Goal: Task Accomplishment & Management: Complete application form

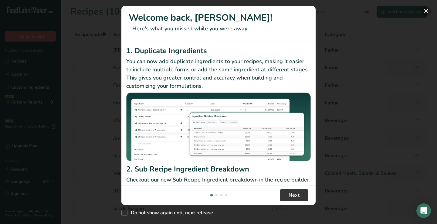
click at [424, 12] on button "New Features" at bounding box center [426, 11] width 10 height 10
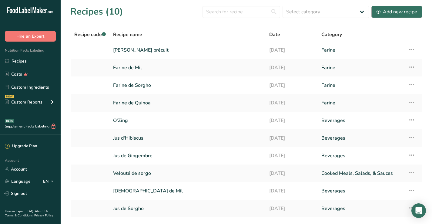
click at [399, 14] on div "Add new recipe" at bounding box center [397, 11] width 41 height 7
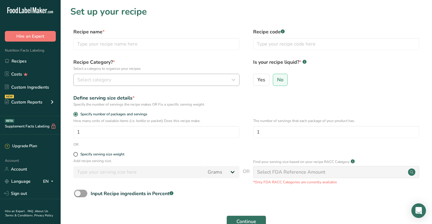
click at [137, 78] on div "Select category" at bounding box center [154, 79] width 155 height 7
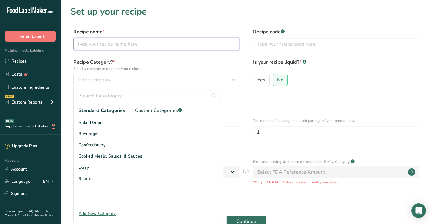
click at [131, 49] on input "text" at bounding box center [156, 44] width 166 height 12
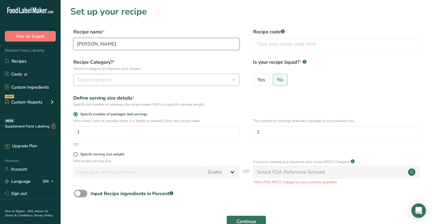
type input "[PERSON_NAME]"
click at [227, 79] on div "Select category" at bounding box center [154, 79] width 155 height 7
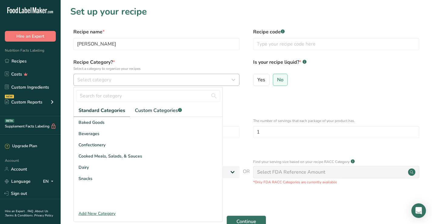
click at [143, 80] on div "Select category" at bounding box center [154, 79] width 155 height 7
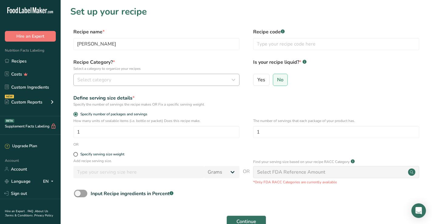
click at [142, 77] on div "Select category" at bounding box center [154, 79] width 155 height 7
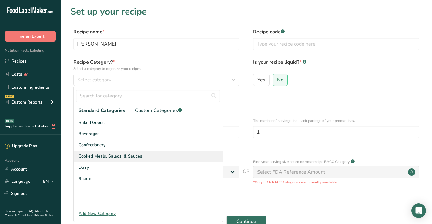
click at [126, 156] on span "Cooked Meals, Salads, & Sauces" at bounding box center [111, 156] width 64 height 6
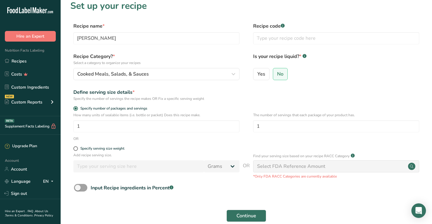
scroll to position [7, 0]
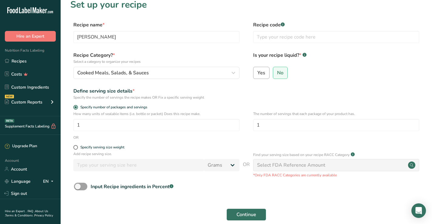
click at [264, 73] on span "Yes" at bounding box center [262, 73] width 8 height 6
click at [258, 73] on input "Yes" at bounding box center [256, 73] width 4 height 4
radio input "true"
radio input "false"
select select "22"
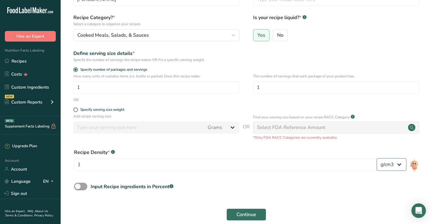
scroll to position [44, 0]
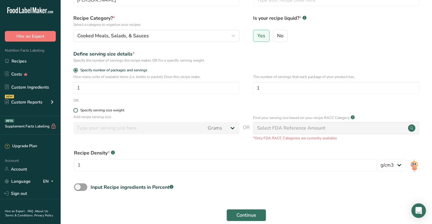
click at [76, 111] on span at bounding box center [75, 110] width 5 height 5
click at [76, 111] on input "Specify serving size weight" at bounding box center [75, 110] width 4 height 4
radio input "true"
radio input "false"
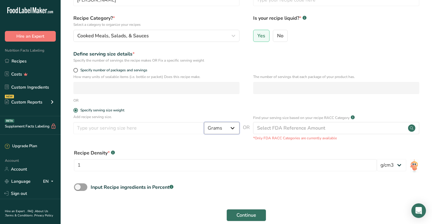
select select "17"
click at [155, 130] on input "number" at bounding box center [138, 128] width 131 height 12
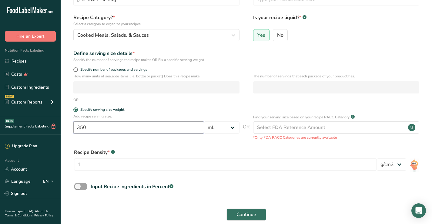
scroll to position [74, 0]
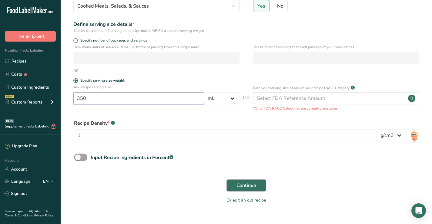
type input "350"
click at [247, 183] on span "Continue" at bounding box center [247, 185] width 20 height 7
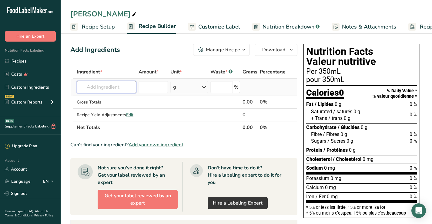
click at [122, 91] on input "text" at bounding box center [106, 87] width 59 height 12
paste input "100 g de [PERSON_NAME]"
drag, startPoint x: 92, startPoint y: 86, endPoint x: 67, endPoint y: 86, distance: 24.3
click at [67, 86] on section "Add Ingredients Manage Recipe Delete Recipe Duplicate Recipe Scale Recipe Save …" at bounding box center [247, 205] width 372 height 346
type input "[PERSON_NAME]"
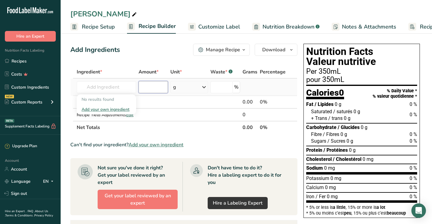
click at [147, 89] on input "number" at bounding box center [153, 87] width 29 height 12
type input "100"
click at [143, 101] on td at bounding box center [153, 102] width 32 height 13
click at [127, 86] on input "text" at bounding box center [106, 87] width 59 height 12
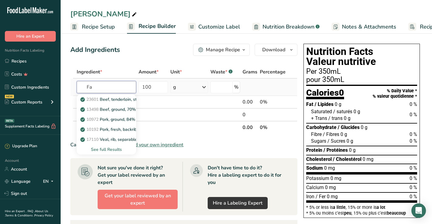
type input "F"
click at [132, 86] on input "fonio" at bounding box center [106, 87] width 59 height 12
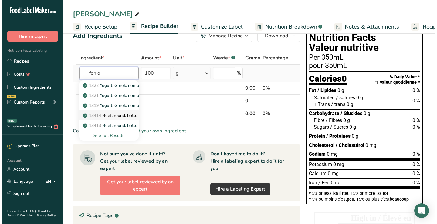
scroll to position [18, 0]
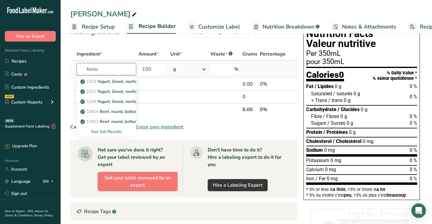
type input "fonio"
click at [119, 132] on div "See full Results" at bounding box center [107, 131] width 50 height 6
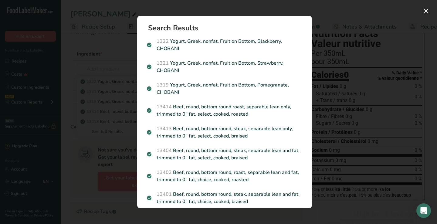
scroll to position [0, 0]
click at [422, 12] on button "Search results modal" at bounding box center [426, 11] width 10 height 10
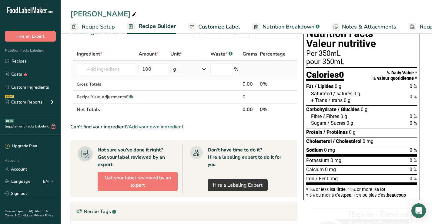
click at [90, 78] on td "1322 Yogurt, Greek, nonfat, Fruit on Bottom, Blackberry, CHOBANI 1321 Yogurt, G…" at bounding box center [107, 69] width 62 height 17
click at [95, 71] on input "text" at bounding box center [106, 69] width 59 height 12
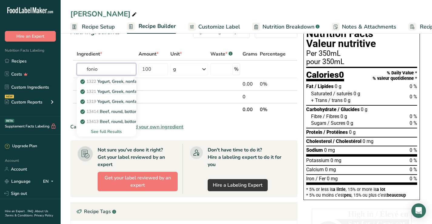
drag, startPoint x: 105, startPoint y: 72, endPoint x: 69, endPoint y: 66, distance: 36.0
click at [69, 66] on section "Add Ingredients Manage Recipe Delete Recipe Duplicate Recipe Scale Recipe Save …" at bounding box center [247, 187] width 372 height 346
type input "s"
type input "fonio"
click at [106, 130] on div "See full Results" at bounding box center [107, 131] width 50 height 6
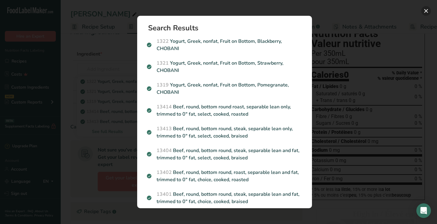
click at [423, 13] on button "Search results modal" at bounding box center [426, 11] width 10 height 10
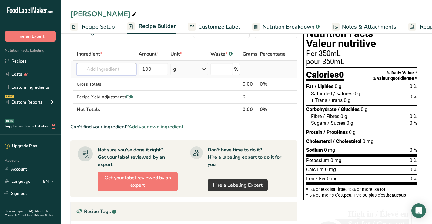
click at [129, 72] on input "text" at bounding box center [106, 69] width 59 height 12
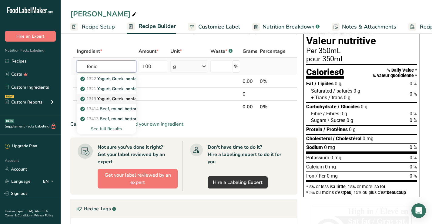
scroll to position [21, 0]
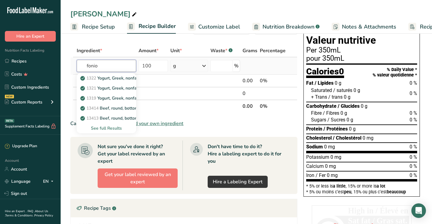
click at [123, 69] on input "fonio" at bounding box center [106, 66] width 59 height 12
type input "fonio"
click at [170, 78] on td at bounding box center [189, 81] width 40 height 13
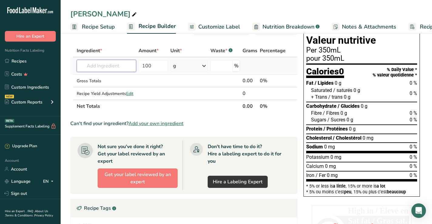
click at [123, 63] on input "text" at bounding box center [106, 66] width 59 height 12
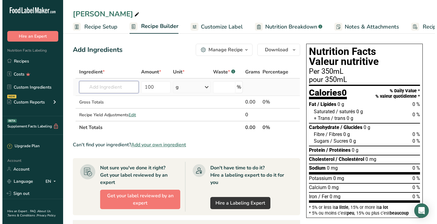
scroll to position [0, 0]
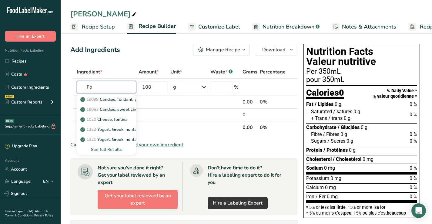
type input "F"
paste input "hungry rice"
type input "hungry rice"
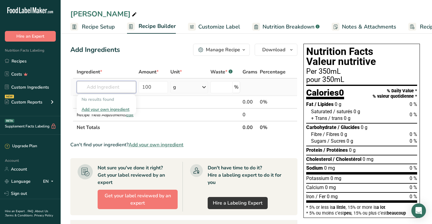
paste input "Digitaria"
type input "Digitaria"
drag, startPoint x: 119, startPoint y: 87, endPoint x: 72, endPoint y: 81, distance: 47.4
click at [72, 81] on tr "Digitaria No results found Add your own ingredient 100 g Weight Units g kg mg S…" at bounding box center [184, 87] width 227 height 17
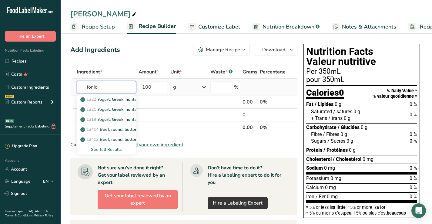
type input "fonio"
click at [110, 147] on div "See full Results" at bounding box center [107, 149] width 50 height 6
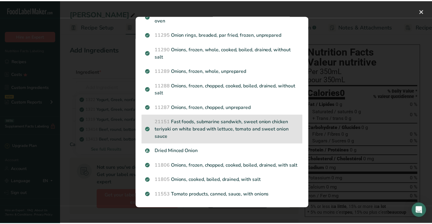
scroll to position [771, 0]
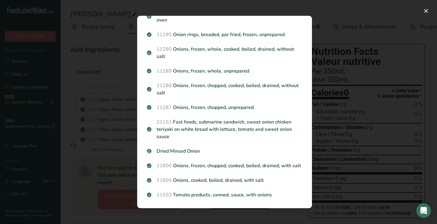
click at [107, 78] on div "Search results modal" at bounding box center [218, 112] width 437 height 224
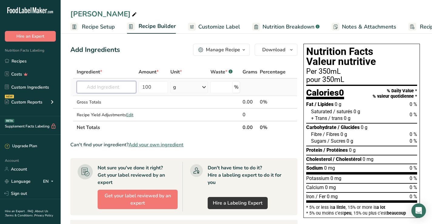
click at [107, 86] on input "text" at bounding box center [106, 87] width 59 height 12
click at [130, 114] on span "Edit" at bounding box center [129, 115] width 7 height 6
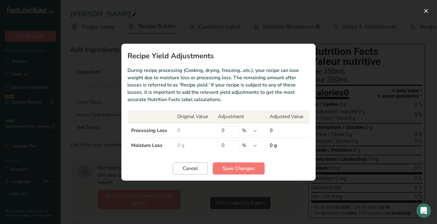
click at [195, 170] on span "Cancel" at bounding box center [190, 168] width 15 height 7
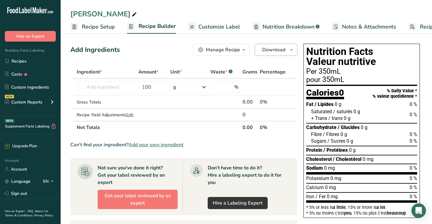
click at [278, 46] on span "Download" at bounding box center [273, 49] width 23 height 7
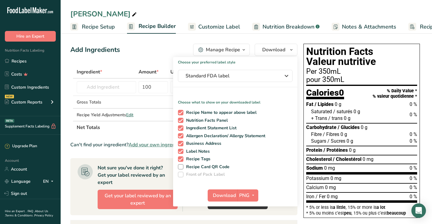
click at [159, 48] on div "Add Ingredients Manage Recipe Delete Recipe Duplicate Recipe Scale Recipe Save …" at bounding box center [183, 50] width 227 height 12
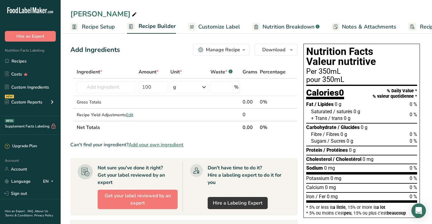
scroll to position [0, 0]
click at [245, 49] on icon "button" at bounding box center [244, 50] width 5 height 8
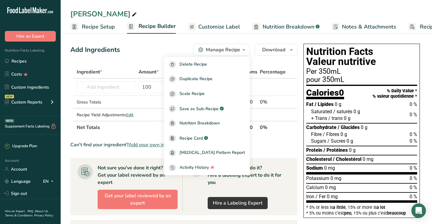
click at [120, 70] on div "Ingredient *" at bounding box center [106, 71] width 59 height 7
click at [114, 86] on input "text" at bounding box center [106, 87] width 59 height 12
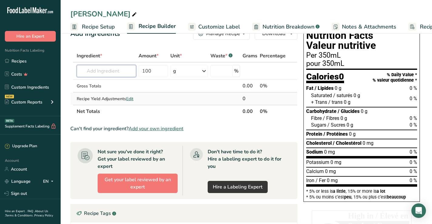
scroll to position [22, 0]
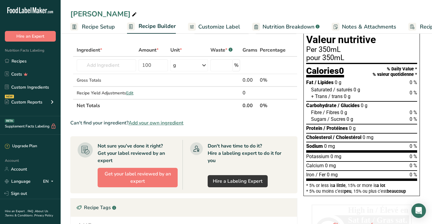
click at [157, 123] on span "Add your own ingredient" at bounding box center [156, 122] width 55 height 7
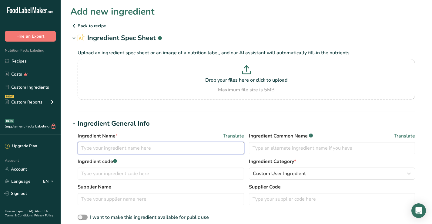
click at [171, 151] on input "text" at bounding box center [161, 148] width 167 height 12
type input "Fonio"
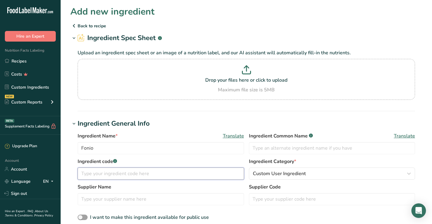
click at [172, 173] on input "text" at bounding box center [161, 173] width 167 height 12
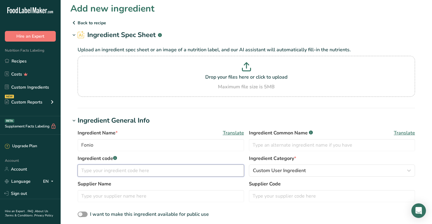
scroll to position [4, 0]
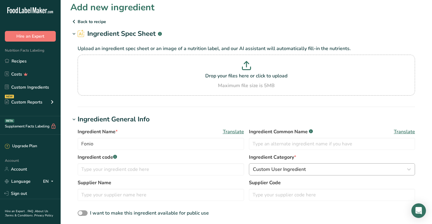
click at [299, 170] on span "Custom User Ingredient" at bounding box center [279, 169] width 53 height 7
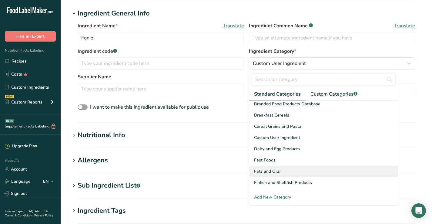
scroll to position [56, 0]
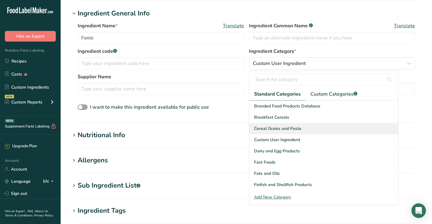
click at [334, 128] on div "Cereal Grains and Pasta" at bounding box center [323, 128] width 149 height 11
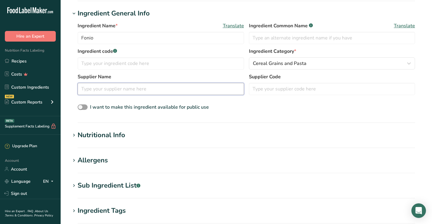
click at [160, 87] on input "text" at bounding box center [161, 89] width 167 height 12
click at [146, 66] on input "text" at bounding box center [161, 63] width 167 height 12
type input "MF_Fonio1"
click at [138, 88] on input "text" at bounding box center [161, 89] width 167 height 12
click at [106, 139] on div "Nutritional Info" at bounding box center [102, 135] width 48 height 10
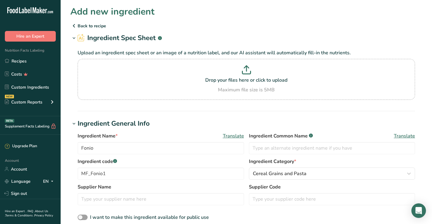
scroll to position [0, 0]
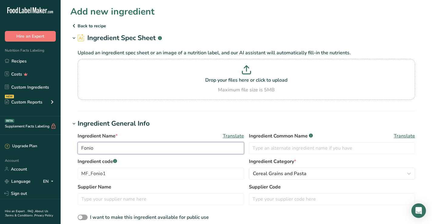
click at [162, 153] on input "Fonio" at bounding box center [161, 148] width 167 height 12
type input "Fonio Flour"
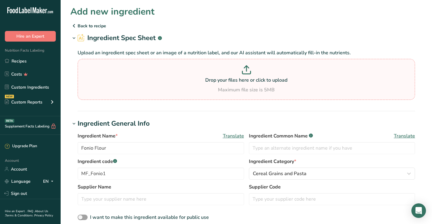
click at [249, 71] on icon at bounding box center [246, 69] width 9 height 9
click at [249, 71] on input "Drop your files here or click to upload Maximum file size is 5MB" at bounding box center [247, 79] width 338 height 41
type input "C:\fakepath\valeur_nutritionnelle_fonio.xlsx"
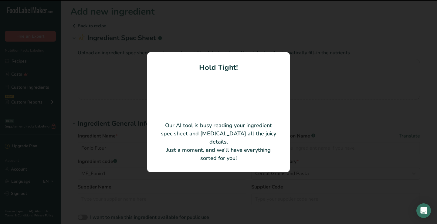
type input "100"
type input "367"
type KJ "1535.53"
type Fat "1.7"
type Fat "0.4"
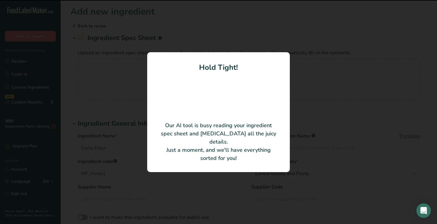
type Fat "0"
type input "0"
type Carbohydrates "75"
type Fiber "3.5"
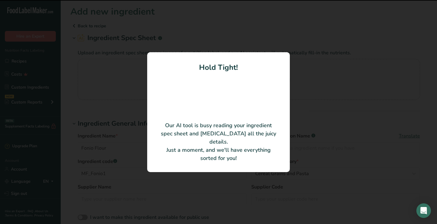
type Sugars "1.7"
type Sugars "0"
type input "7"
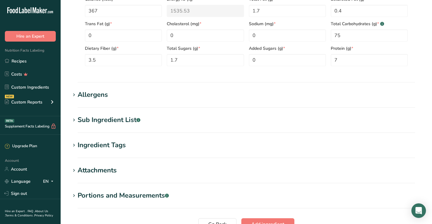
scroll to position [287, 0]
click at [74, 94] on icon at bounding box center [73, 94] width 5 height 8
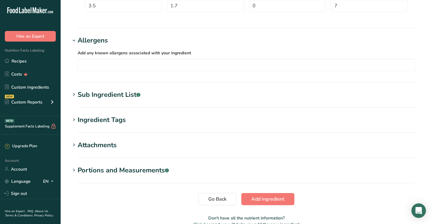
scroll to position [340, 0]
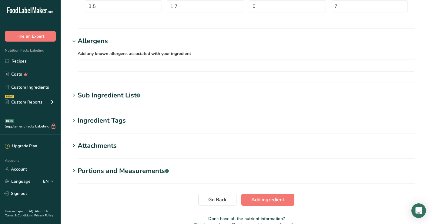
click at [77, 119] on span at bounding box center [73, 120] width 7 height 7
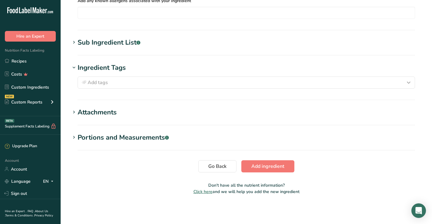
scroll to position [393, 0]
click at [271, 165] on span "Add ingredient" at bounding box center [268, 166] width 33 height 7
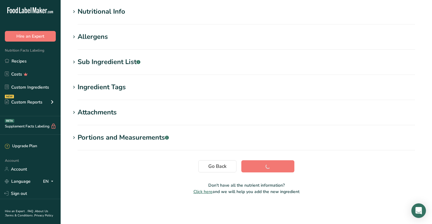
scroll to position [77, 0]
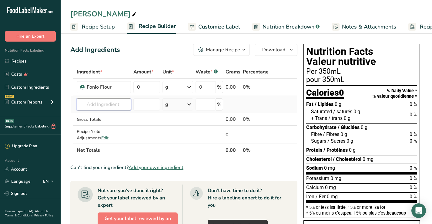
click at [101, 102] on input "text" at bounding box center [104, 104] width 54 height 12
drag, startPoint x: 148, startPoint y: 88, endPoint x: 137, endPoint y: 87, distance: 10.6
click at [137, 87] on input "0" at bounding box center [147, 87] width 27 height 12
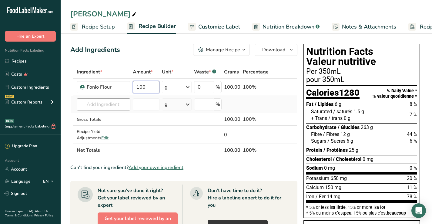
type input "100"
click at [106, 107] on div "Ingredient * Amount * Unit * Waste * .a-a{fill:#347362;}.b-a{fill:#fff;} Grams …" at bounding box center [183, 111] width 227 height 91
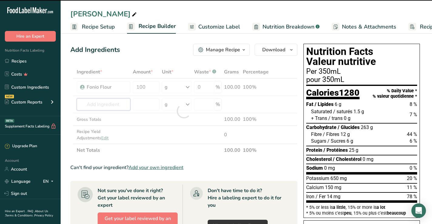
type input "p"
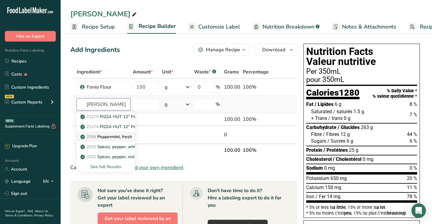
type input "[PERSON_NAME]"
click at [104, 138] on p "2064 Peppermint, fresh" at bounding box center [107, 137] width 50 height 6
type input "Peppermint, fresh"
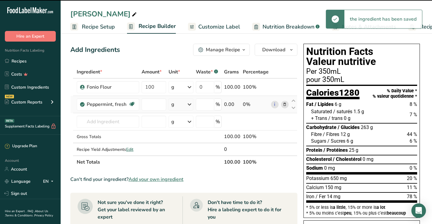
type input "0"
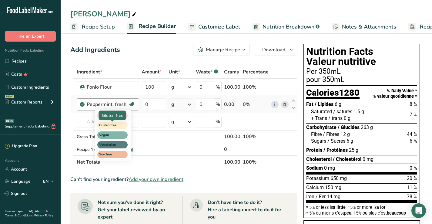
click at [121, 125] on span "Gluten free" at bounding box center [112, 125] width 30 height 7
click at [118, 125] on span "Gluten free" at bounding box center [109, 125] width 21 height 5
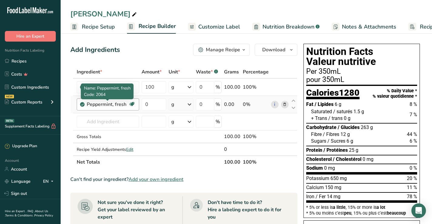
click at [106, 106] on div "Peppermint, fresh" at bounding box center [108, 104] width 42 height 7
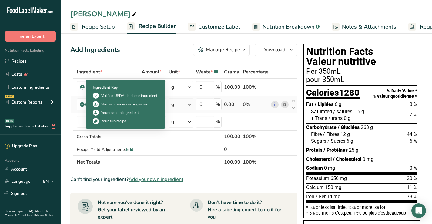
drag, startPoint x: 125, startPoint y: 105, endPoint x: 71, endPoint y: 104, distance: 54.6
click at [71, 105] on tr "Peppermint, fresh Dairy free Gluten free Vegan Vegetarian Soy free 0 g Portions…" at bounding box center [184, 104] width 227 height 17
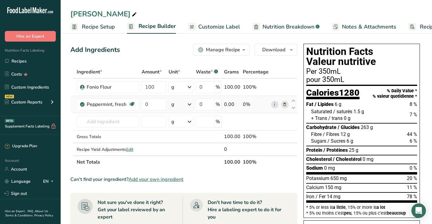
click at [286, 102] on icon at bounding box center [285, 104] width 4 height 6
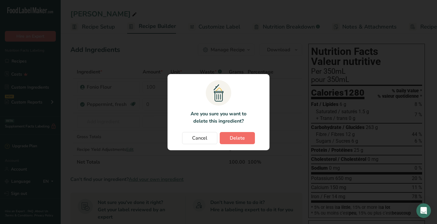
click at [239, 134] on span "Delete" at bounding box center [237, 137] width 15 height 7
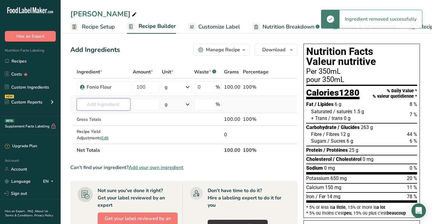
click at [125, 103] on input "text" at bounding box center [104, 104] width 54 height 12
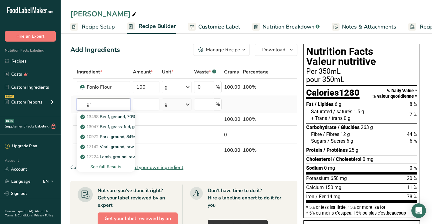
type input "g"
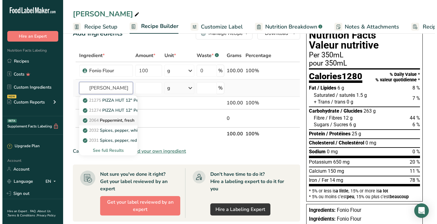
scroll to position [19, 0]
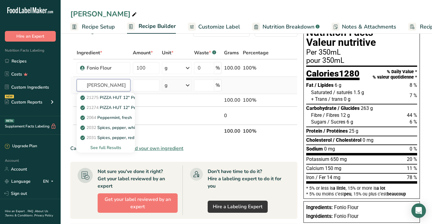
type input "[PERSON_NAME]"
click at [109, 147] on div "See full Results" at bounding box center [106, 147] width 49 height 6
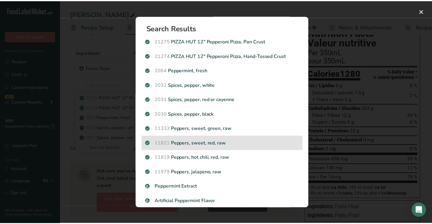
scroll to position [0, 0]
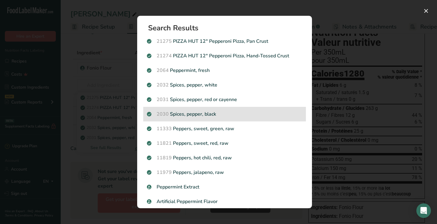
click at [222, 119] on div "2030 Spices, pepper, black" at bounding box center [224, 114] width 163 height 15
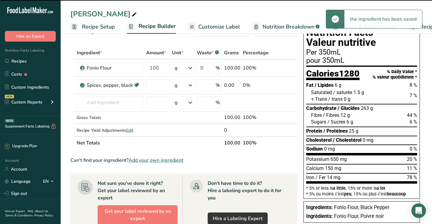
type input "0"
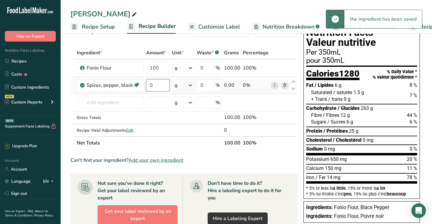
click at [161, 84] on input "0" at bounding box center [157, 85] width 23 height 12
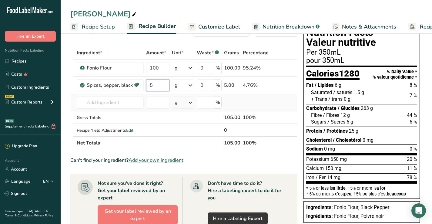
type input "5"
click at [103, 109] on div "Ingredient * Amount * Unit * Waste * .a-a{fill:#347362;}.b-a{fill:#fff;} Grams …" at bounding box center [183, 97] width 227 height 103
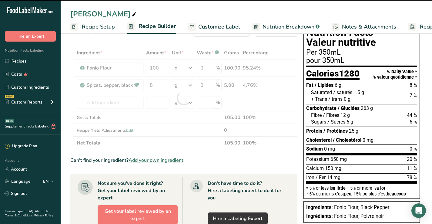
click at [101, 103] on div at bounding box center [183, 97] width 227 height 103
